Goal: Communication & Community: Answer question/provide support

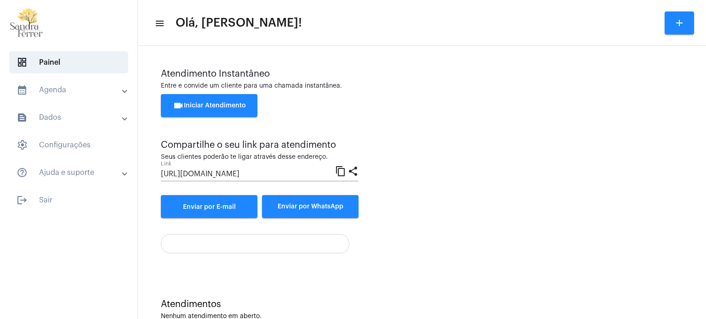
click at [224, 105] on span "videocam Iniciar Atendimento" at bounding box center [209, 105] width 73 height 6
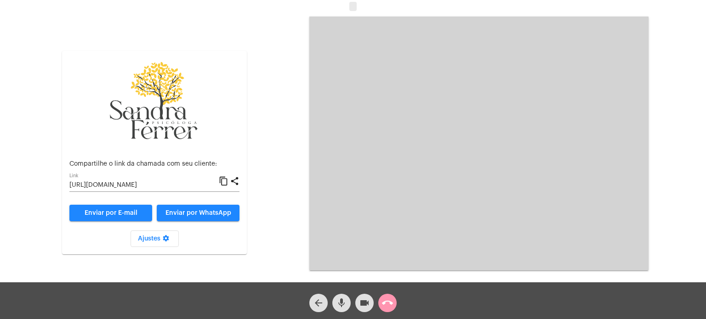
click at [224, 180] on mat-icon "content_copy" at bounding box center [224, 181] width 10 height 11
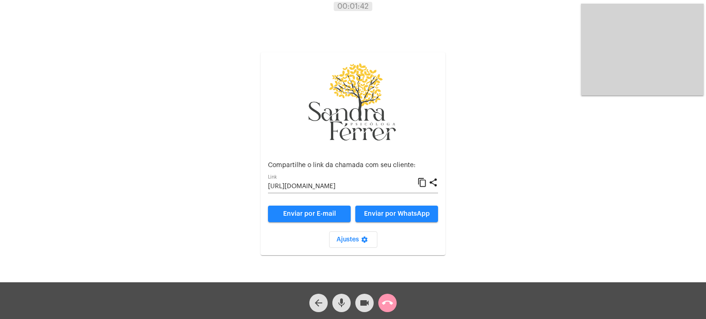
click at [544, 67] on div "Aguardando cliente acessar a chamada Ajustes settings Compartilhe o link da cha…" at bounding box center [353, 143] width 704 height 283
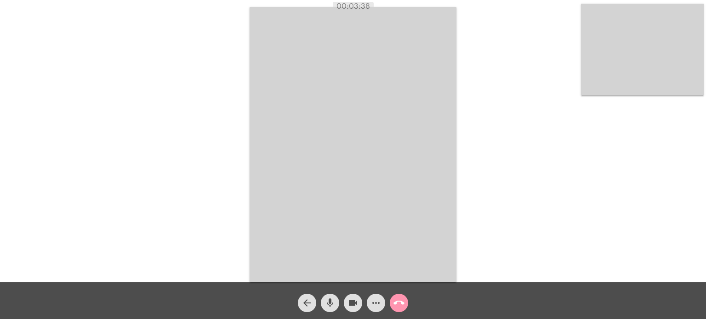
click at [540, 84] on div "Acessando Câmera e Microfone..." at bounding box center [353, 143] width 704 height 283
click at [399, 303] on mat-icon "call_end" at bounding box center [398, 303] width 11 height 11
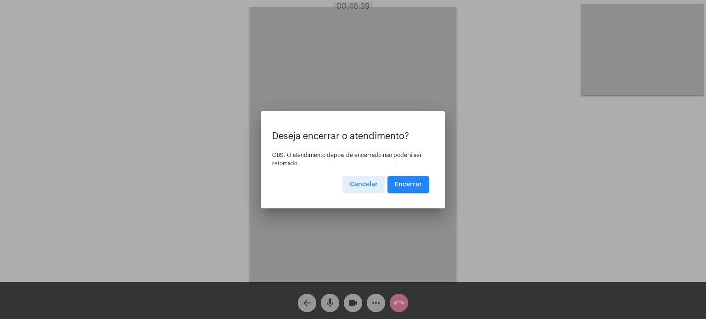
click at [401, 182] on span "Encerrar" at bounding box center [408, 185] width 27 height 6
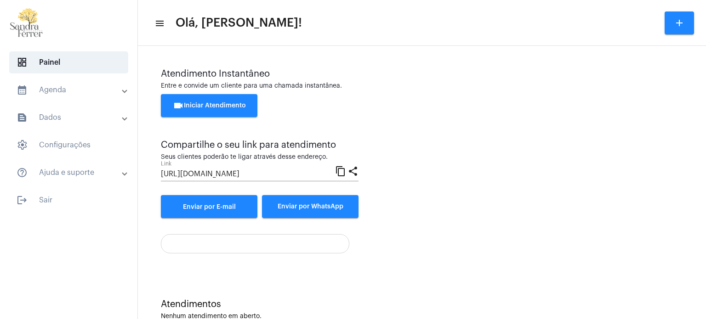
click at [212, 101] on button "videocam Iniciar Atendimento" at bounding box center [209, 105] width 96 height 23
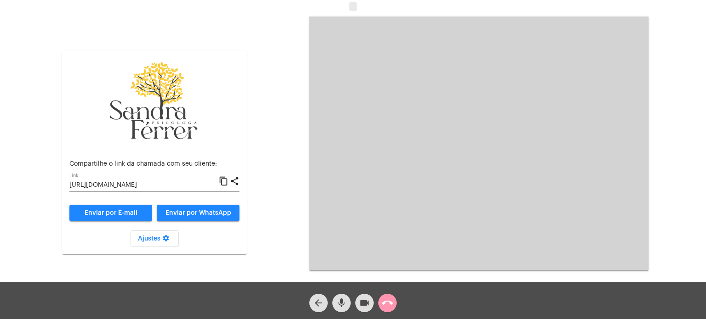
click at [224, 182] on mat-icon "content_copy" at bounding box center [224, 181] width 10 height 11
